Goal: Find specific page/section: Find specific page/section

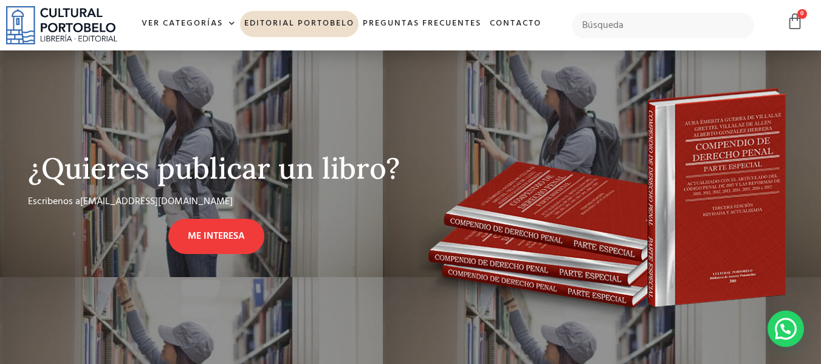
scroll to position [919, 0]
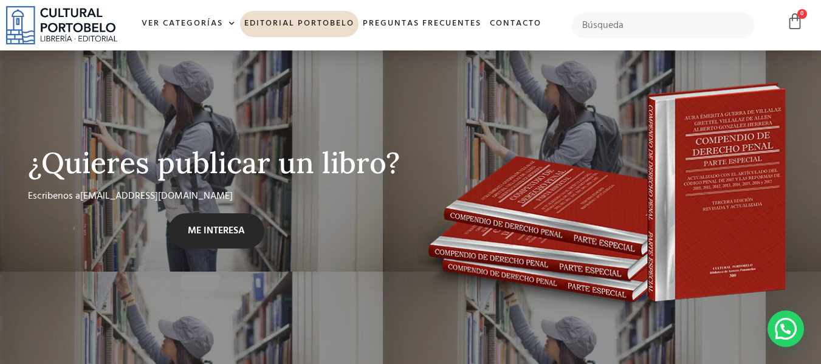
click at [239, 228] on span "ME INTERESA" at bounding box center [216, 231] width 57 height 15
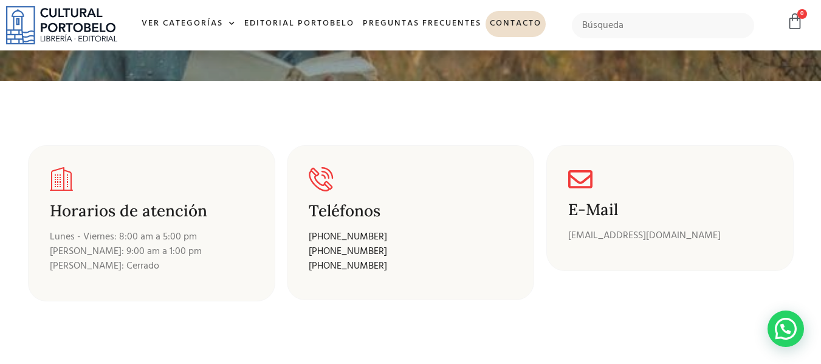
scroll to position [159, 0]
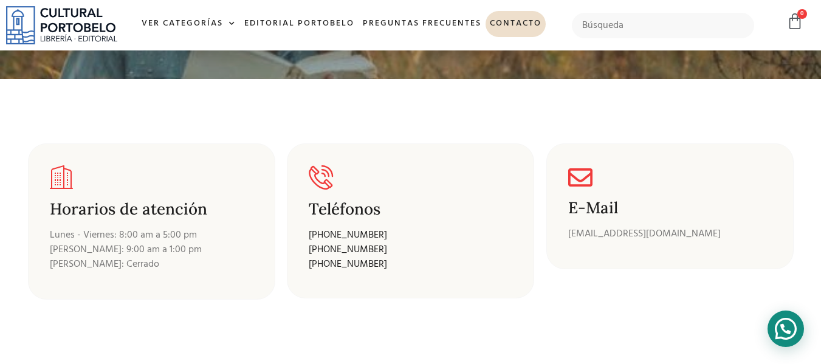
click at [786, 330] on div at bounding box center [785, 328] width 36 height 36
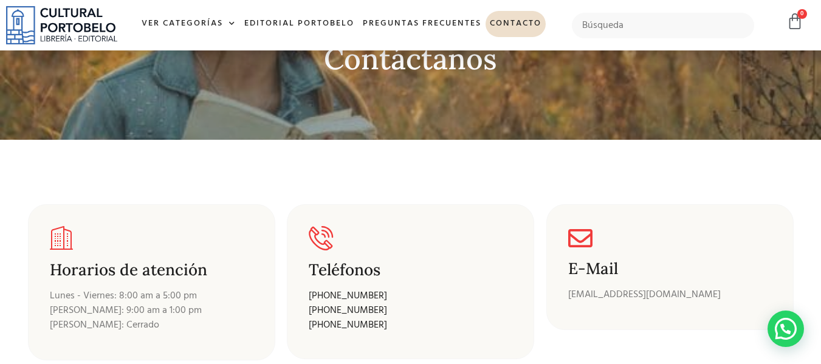
scroll to position [98, 0]
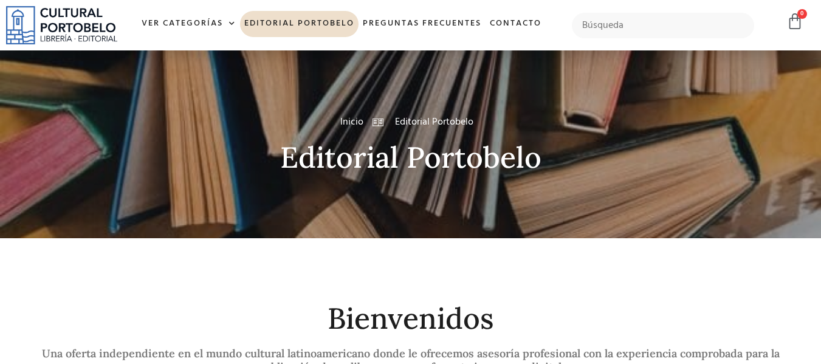
scroll to position [896, 0]
